Goal: Obtain resource: Download file/media

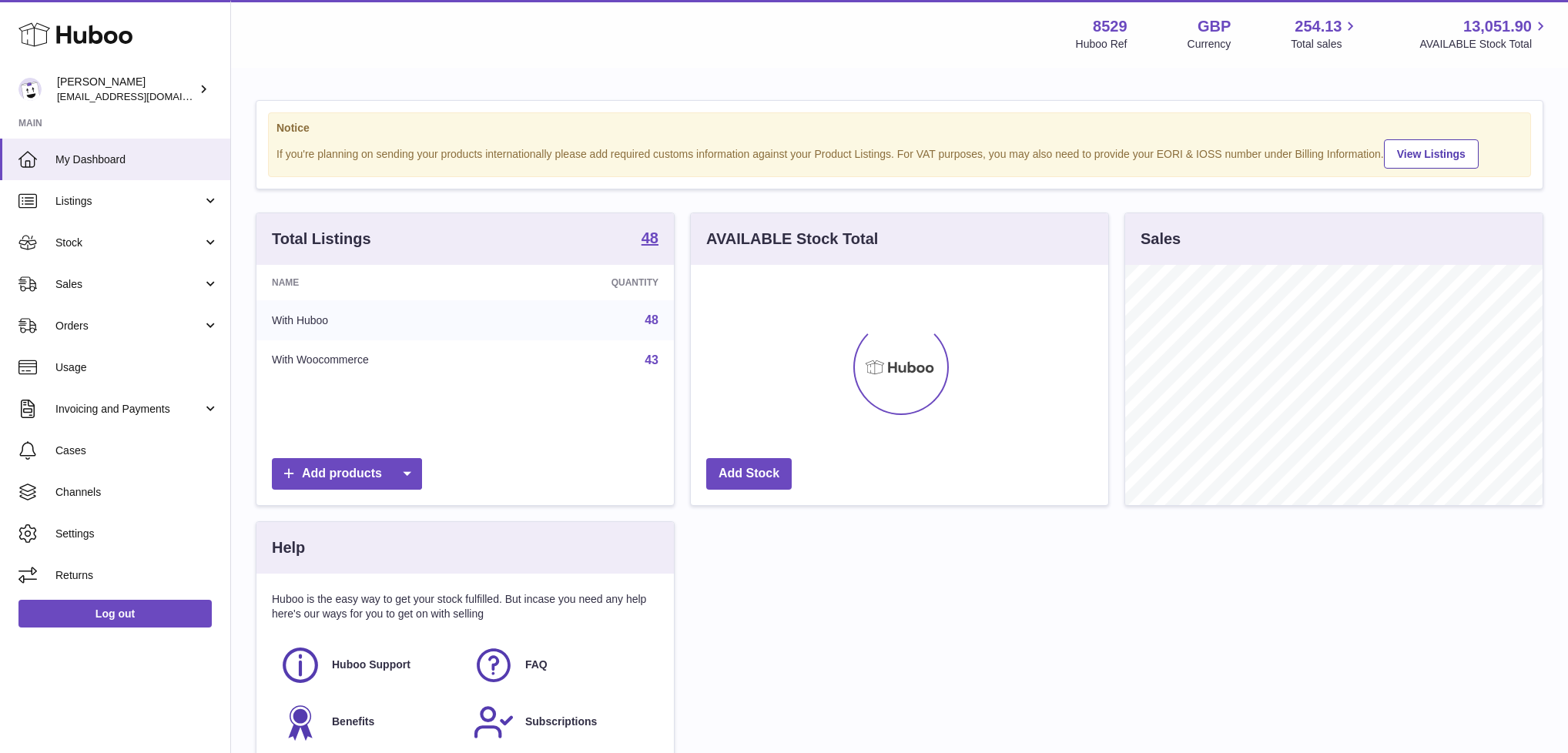
scroll to position [240, 418]
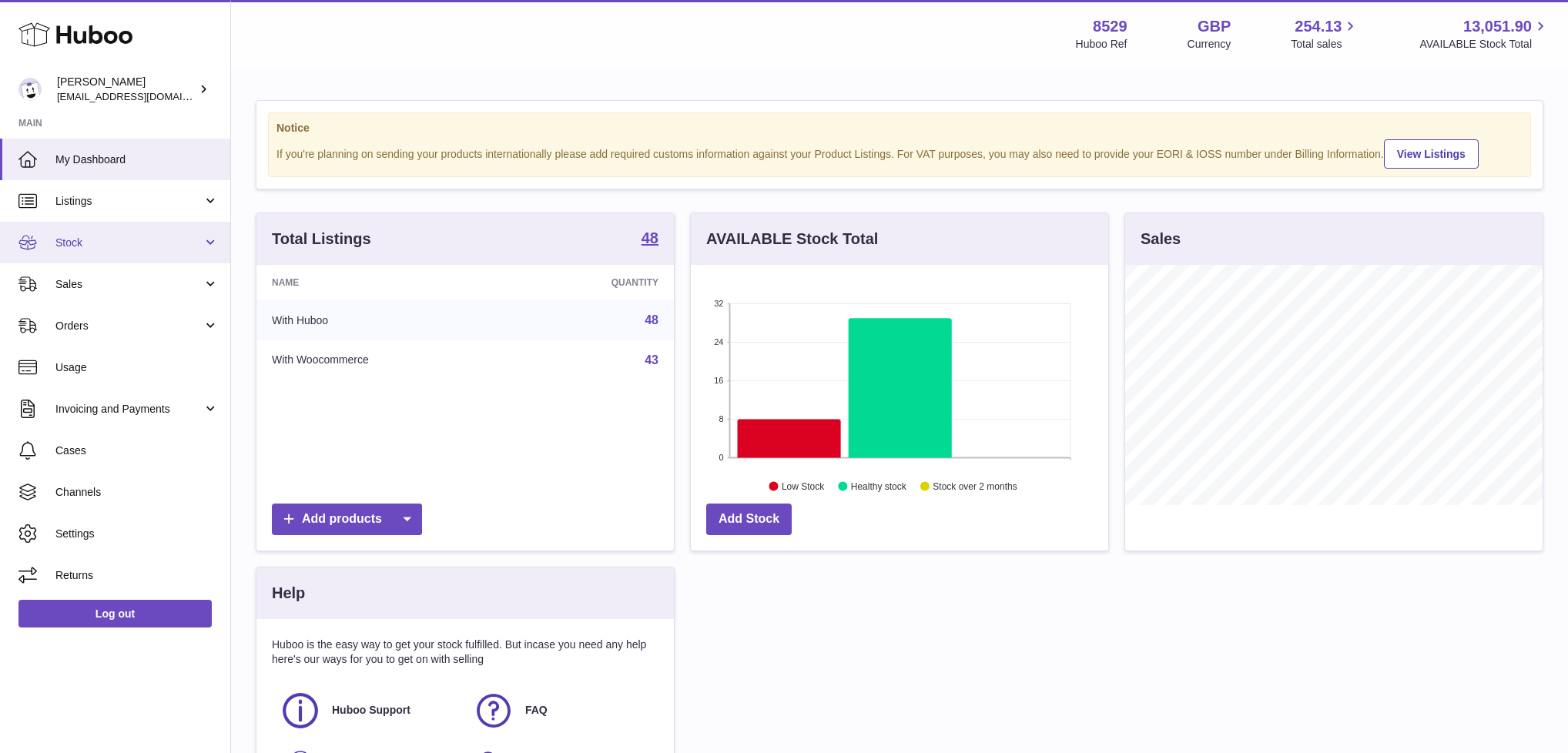
click at [85, 233] on link "Stock" at bounding box center [115, 242] width 230 height 41
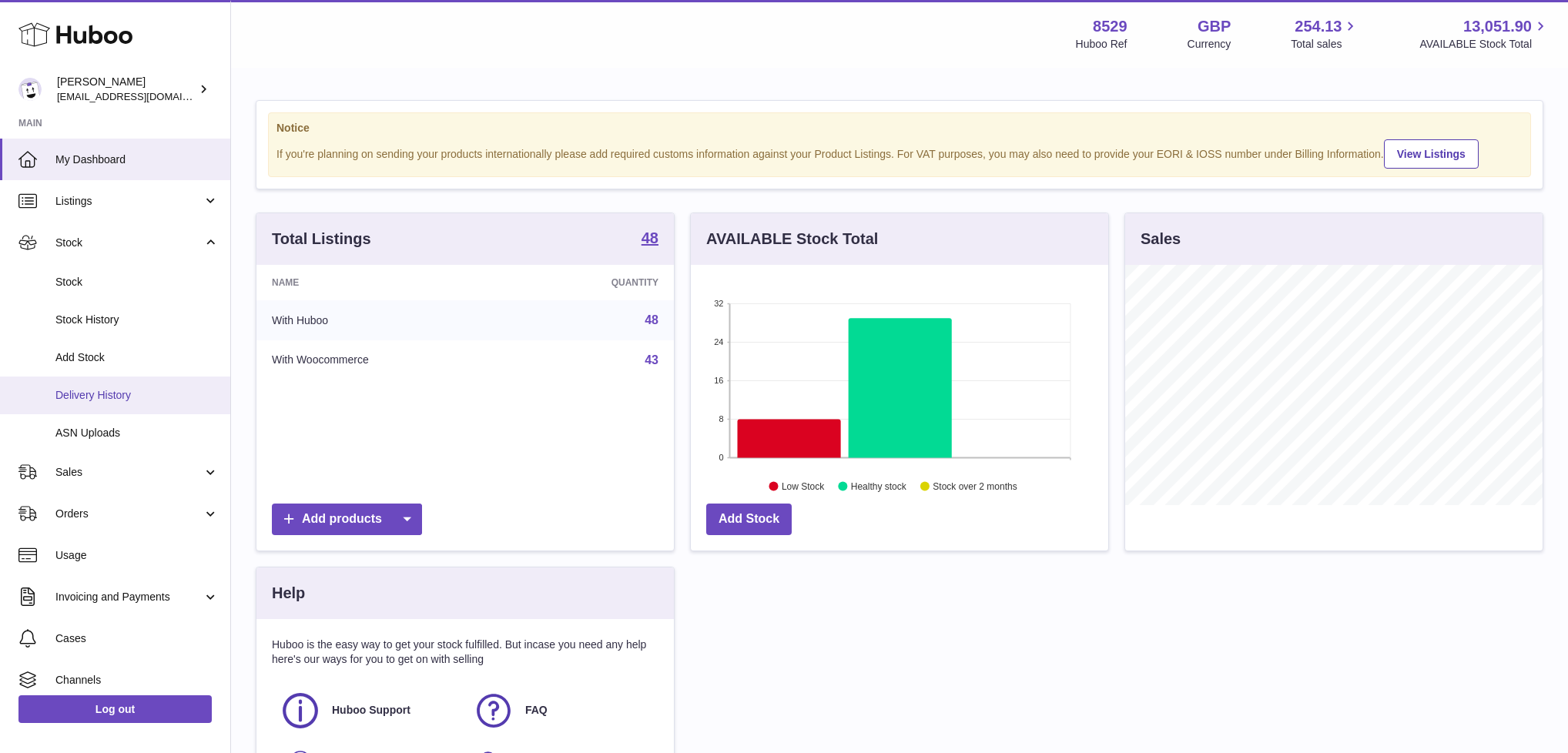
click at [84, 389] on span "Delivery History" at bounding box center [137, 395] width 163 height 14
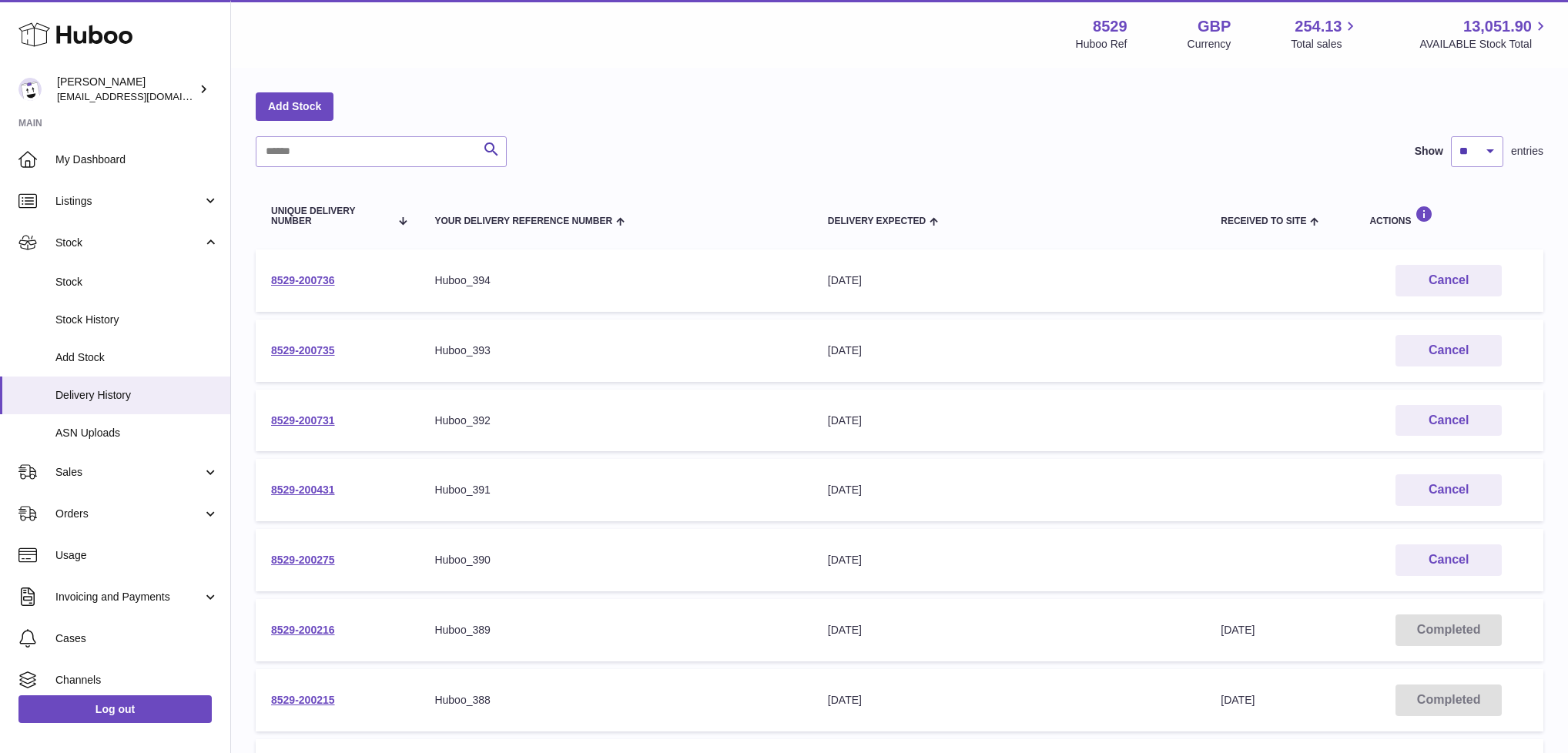
scroll to position [63, 0]
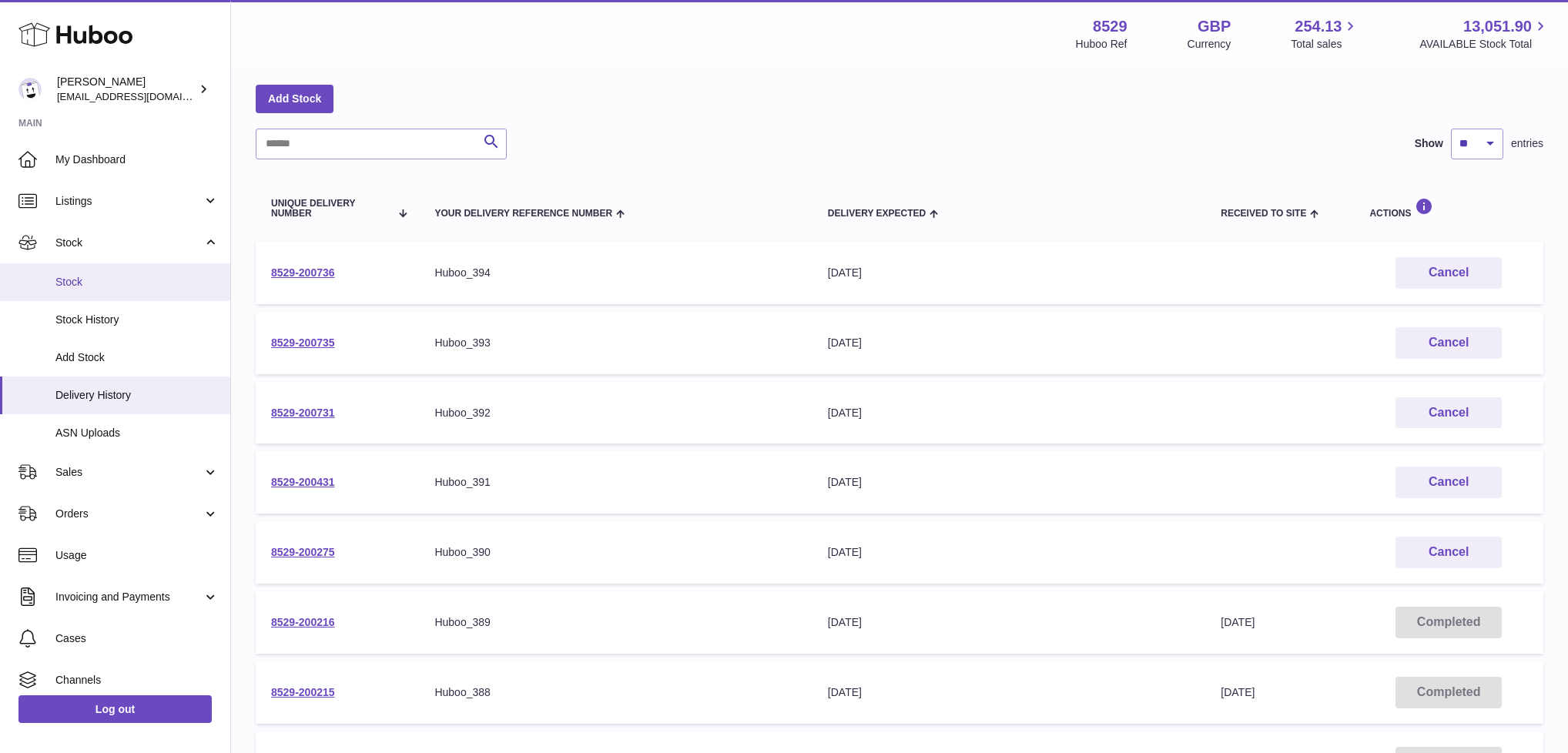
click at [87, 278] on span "Stock" at bounding box center [137, 282] width 163 height 14
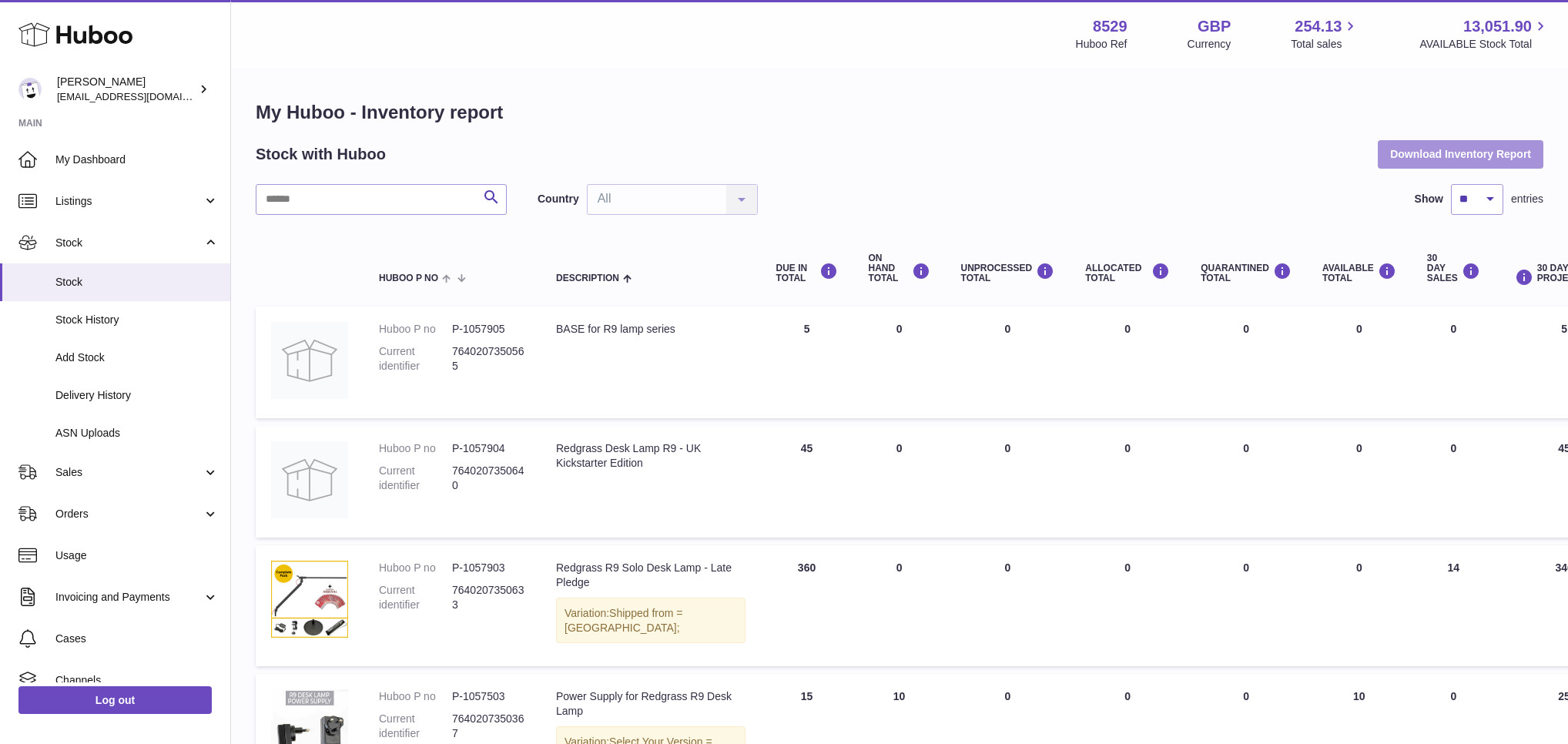
click at [1437, 144] on button "Download Inventory Report" at bounding box center [1461, 153] width 166 height 28
